Goal: Task Accomplishment & Management: Complete application form

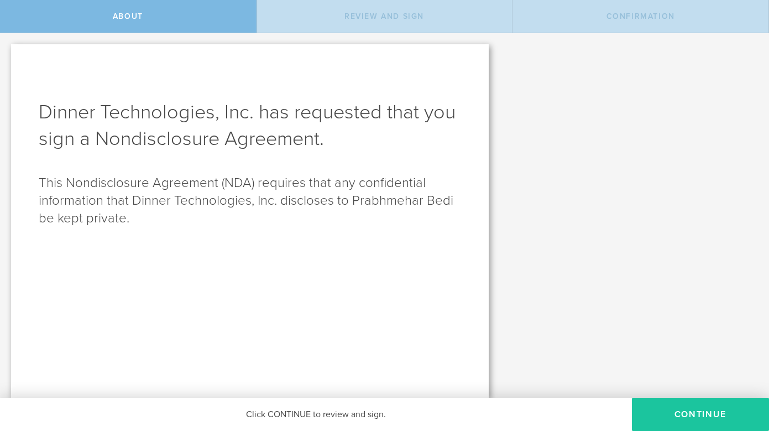
click at [698, 415] on button "Continue" at bounding box center [700, 414] width 137 height 33
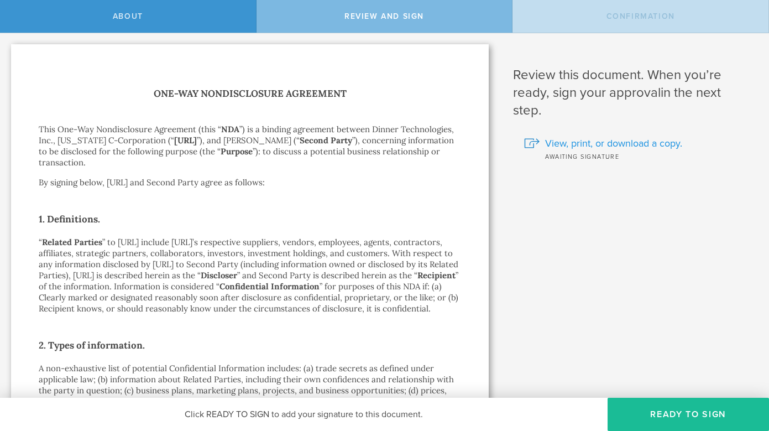
click at [590, 140] on span "View, print, or download a copy." at bounding box center [613, 143] width 137 height 14
click at [598, 148] on span "View, print, or download a copy." at bounding box center [613, 143] width 137 height 14
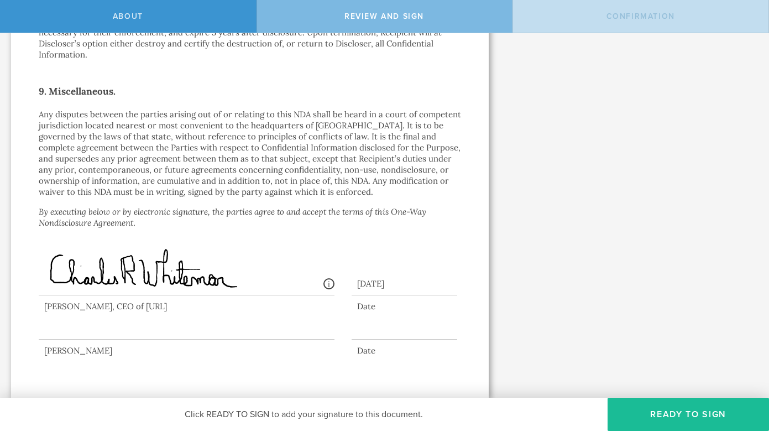
scroll to position [982, 0]
click at [257, 331] on div at bounding box center [187, 317] width 296 height 44
click at [676, 410] on button "Ready to Sign" at bounding box center [689, 414] width 162 height 33
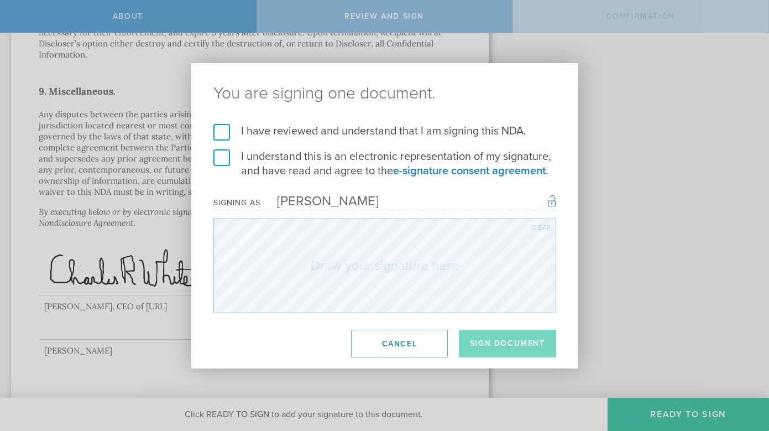
click at [215, 131] on label "I have reviewed and understand that I am signing this NDA." at bounding box center [384, 131] width 343 height 14
click at [0, 0] on input "I have reviewed and understand that I am signing this NDA." at bounding box center [0, 0] width 0 height 0
click at [225, 158] on label "I understand this is an electronic representation of my signature, and have rea…" at bounding box center [384, 163] width 343 height 29
click at [0, 0] on input "I understand this is an electronic representation of my signature, and have rea…" at bounding box center [0, 0] width 0 height 0
click at [538, 227] on div "Clear" at bounding box center [541, 227] width 20 height 7
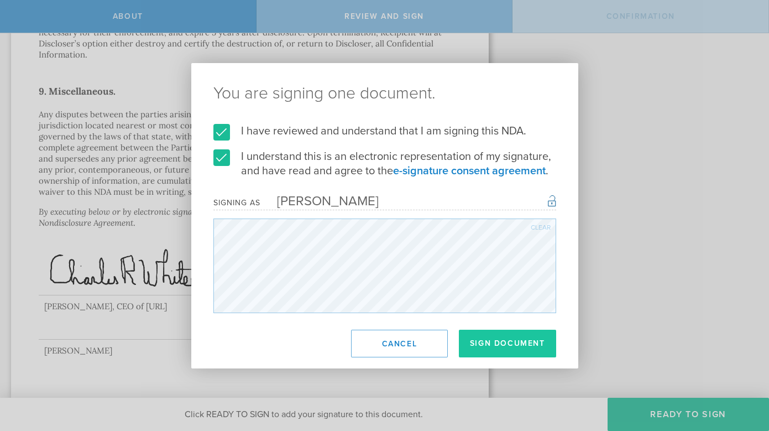
click at [508, 350] on button "Sign Document" at bounding box center [507, 344] width 97 height 28
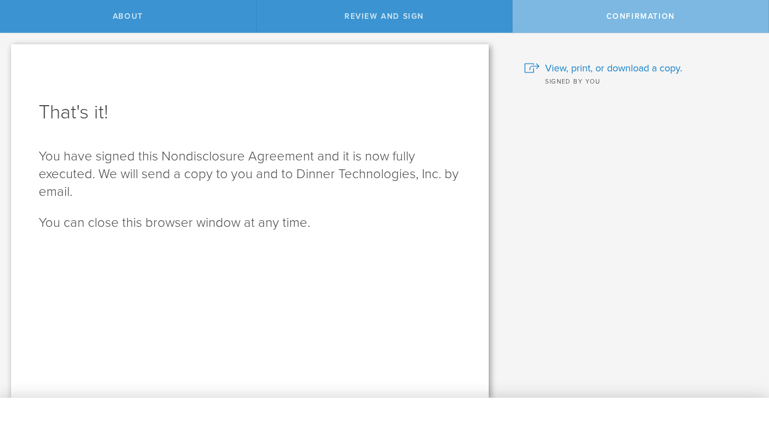
scroll to position [0, 0]
